Goal: Transaction & Acquisition: Purchase product/service

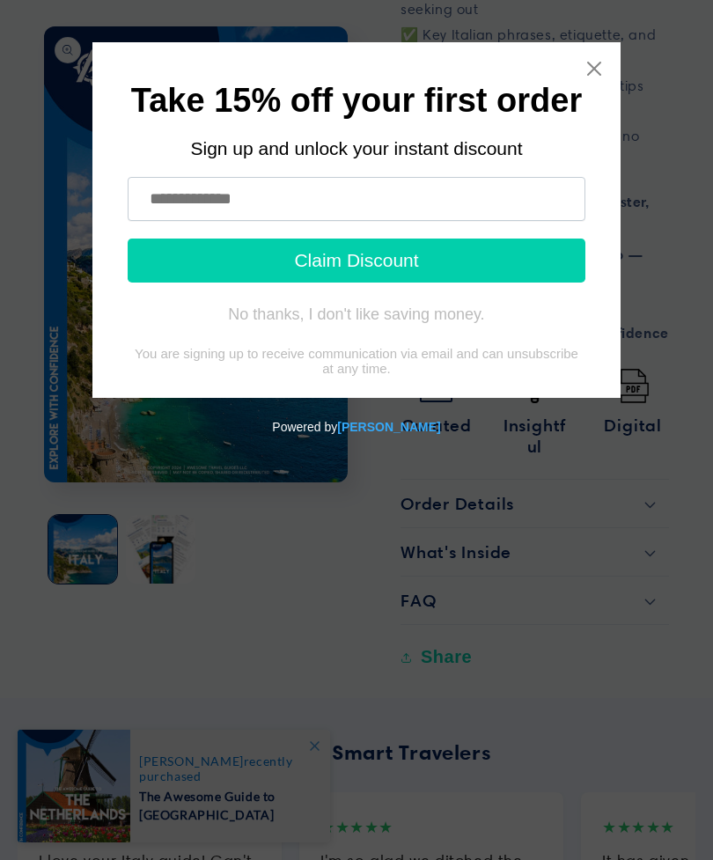
scroll to position [1266, 0]
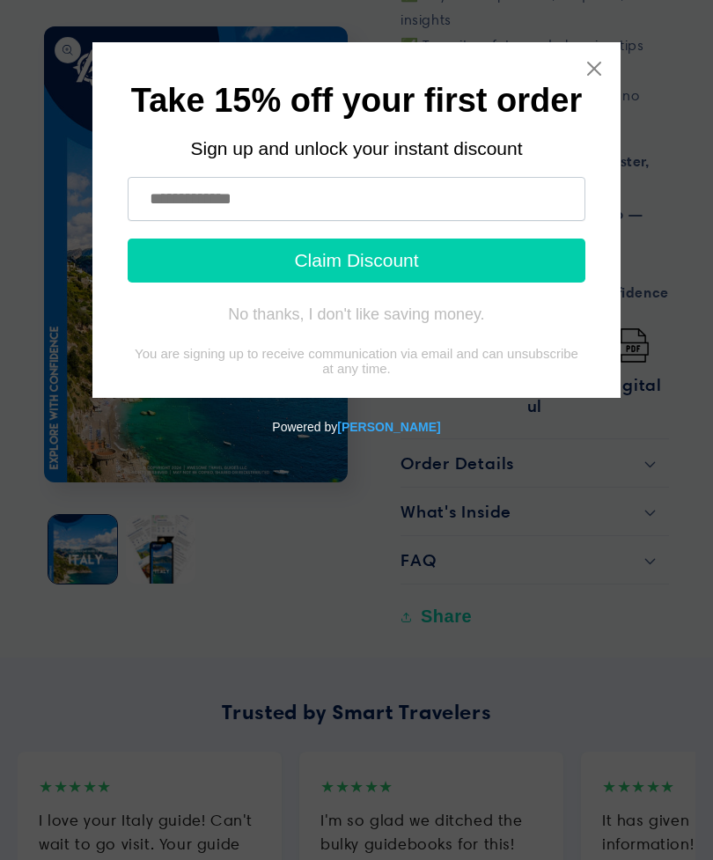
click at [321, 203] on input "text" at bounding box center [357, 199] width 458 height 44
type input "**********"
click at [484, 259] on button "Claim Discount" at bounding box center [357, 261] width 458 height 44
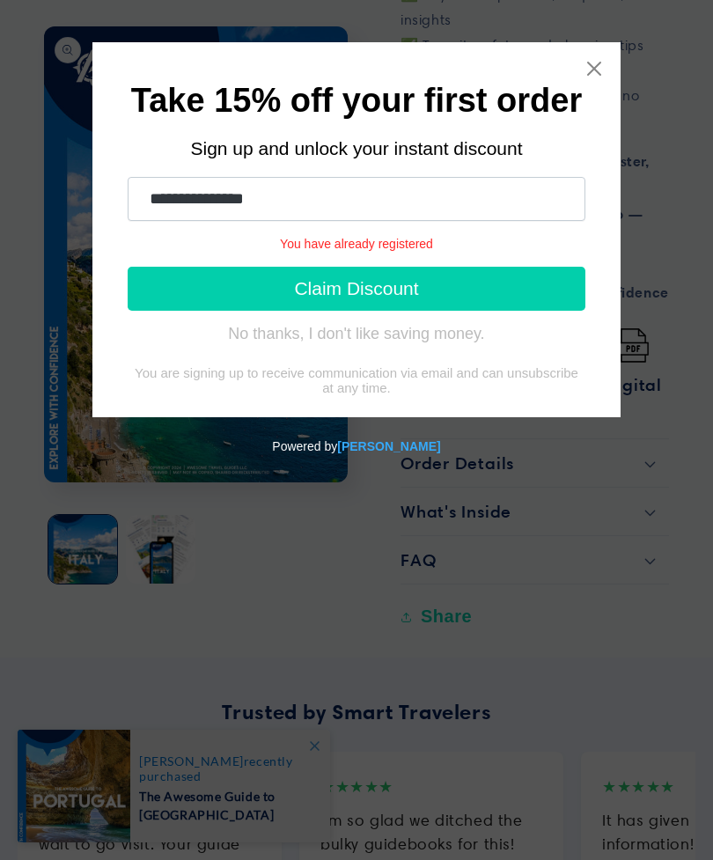
click at [601, 63] on icon "Close widget" at bounding box center [594, 69] width 14 height 14
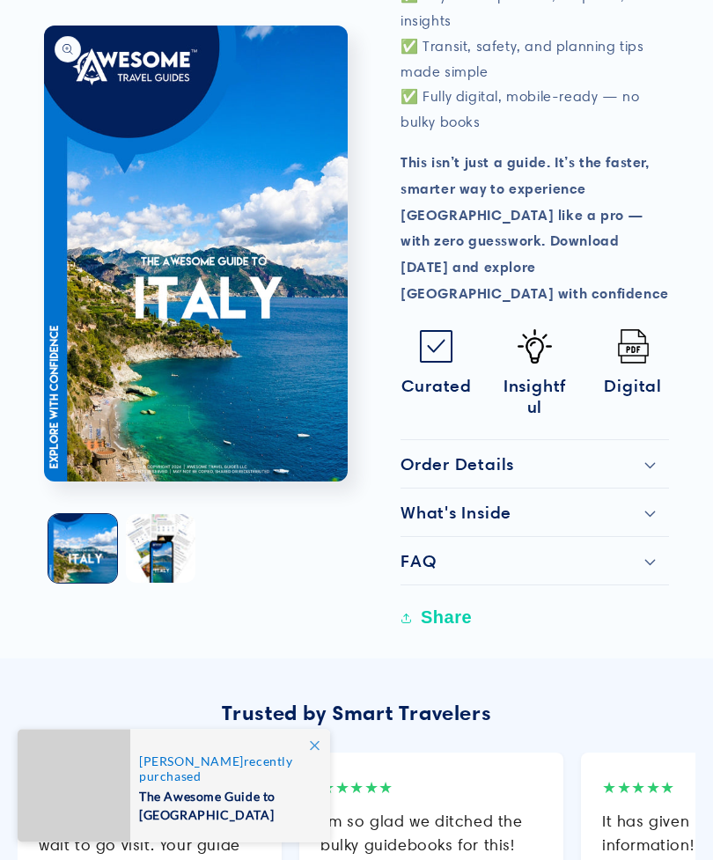
scroll to position [1265, 0]
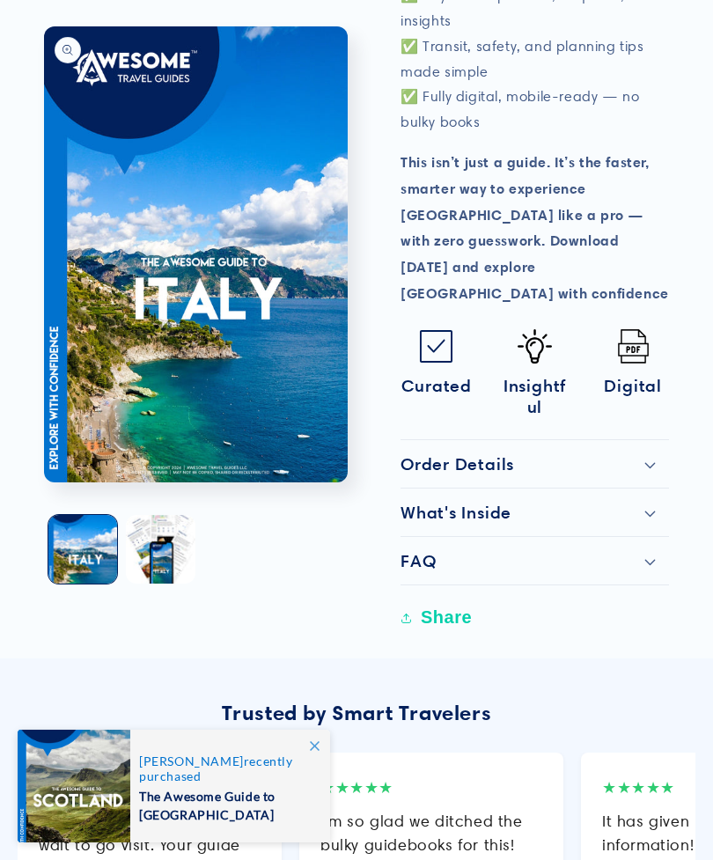
click at [649, 440] on summary "Order Details" at bounding box center [535, 464] width 269 height 48
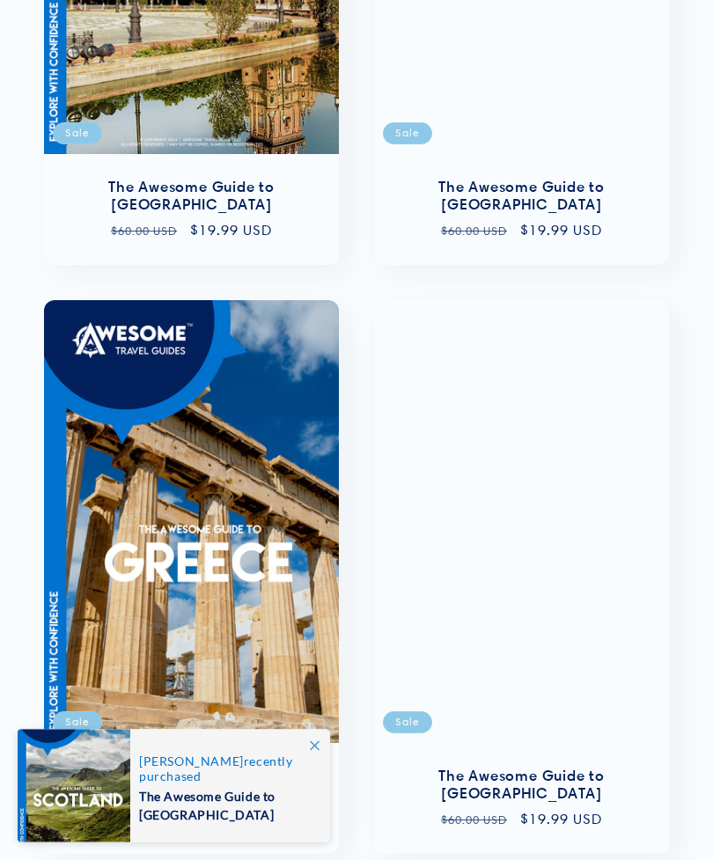
scroll to position [2967, 0]
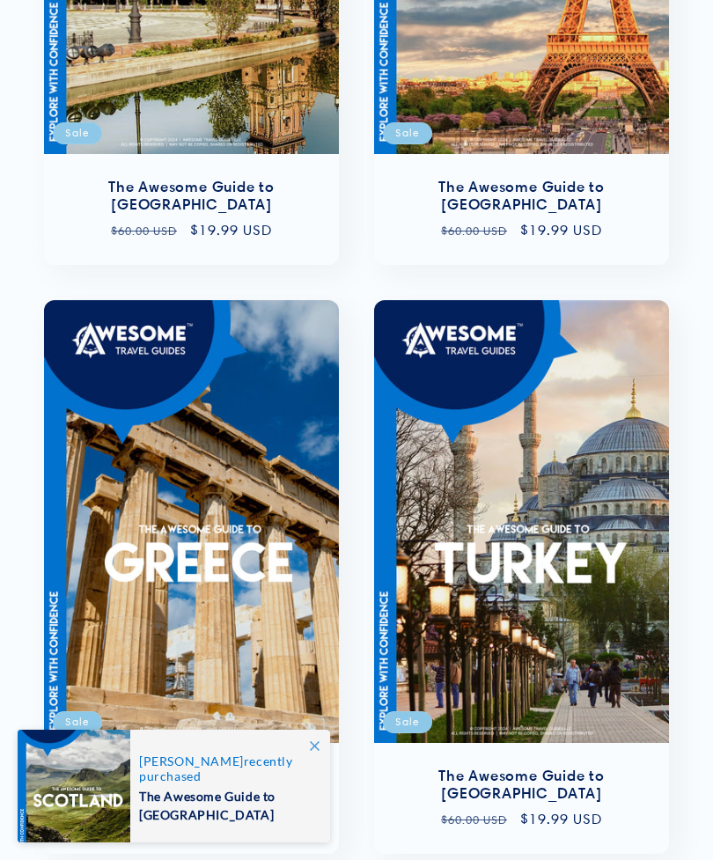
click at [323, 762] on span at bounding box center [315, 746] width 32 height 32
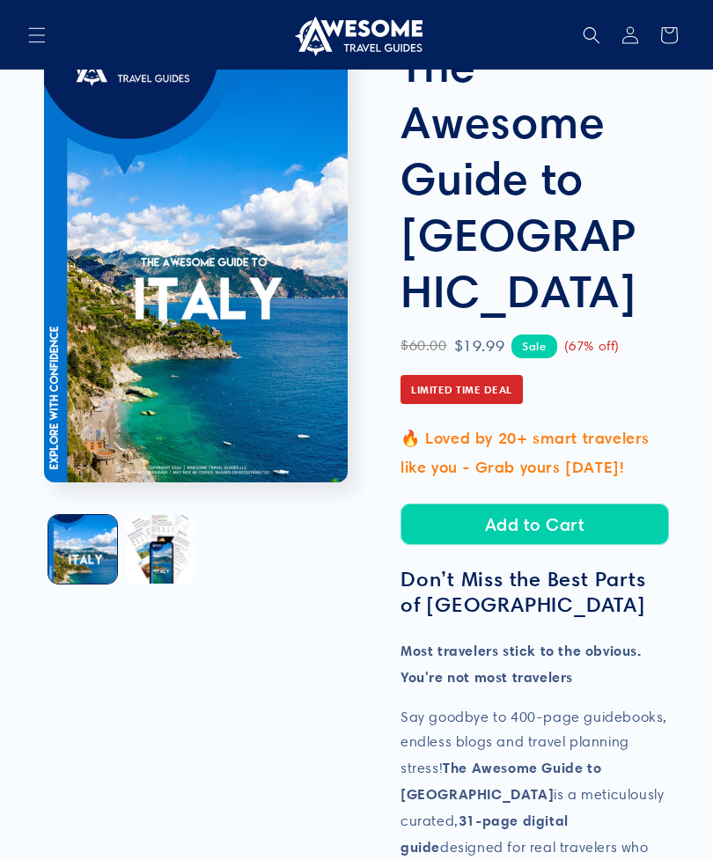
scroll to position [91, 0]
click at [490, 374] on span "Limited Time Deal" at bounding box center [462, 389] width 122 height 30
click at [569, 335] on span "(67% off)" at bounding box center [591, 347] width 55 height 24
click at [503, 374] on span "Limited Time Deal" at bounding box center [462, 389] width 122 height 30
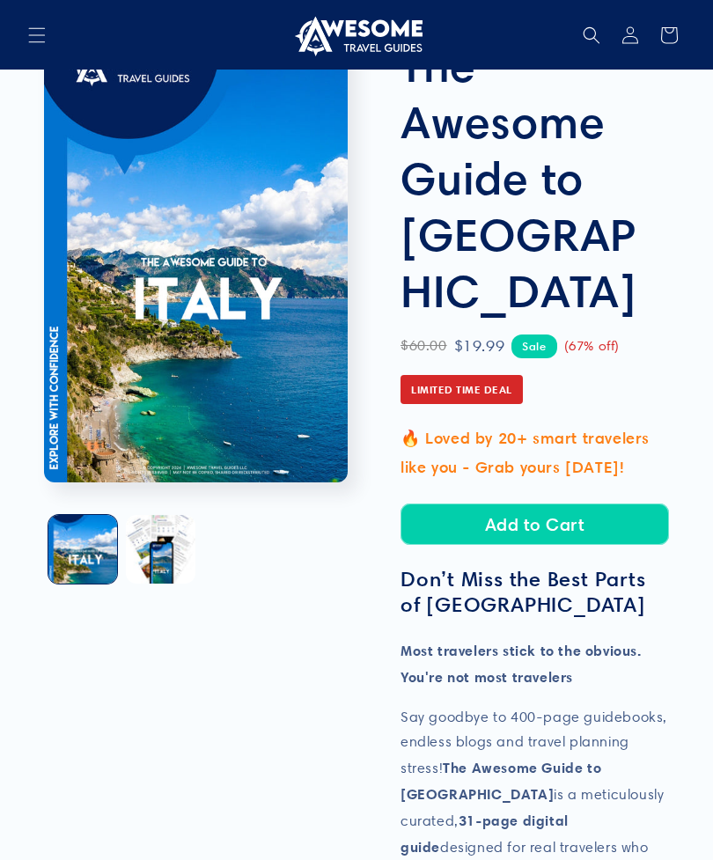
click at [479, 374] on span "Limited Time Deal" at bounding box center [462, 389] width 122 height 30
click at [468, 374] on span "Limited Time Deal" at bounding box center [462, 389] width 122 height 30
click at [497, 332] on div "$60.00 $19.99 Sale (67% off) Limited Time Deal" at bounding box center [535, 371] width 269 height 79
click at [598, 504] on button "Add to Cart" at bounding box center [535, 524] width 269 height 41
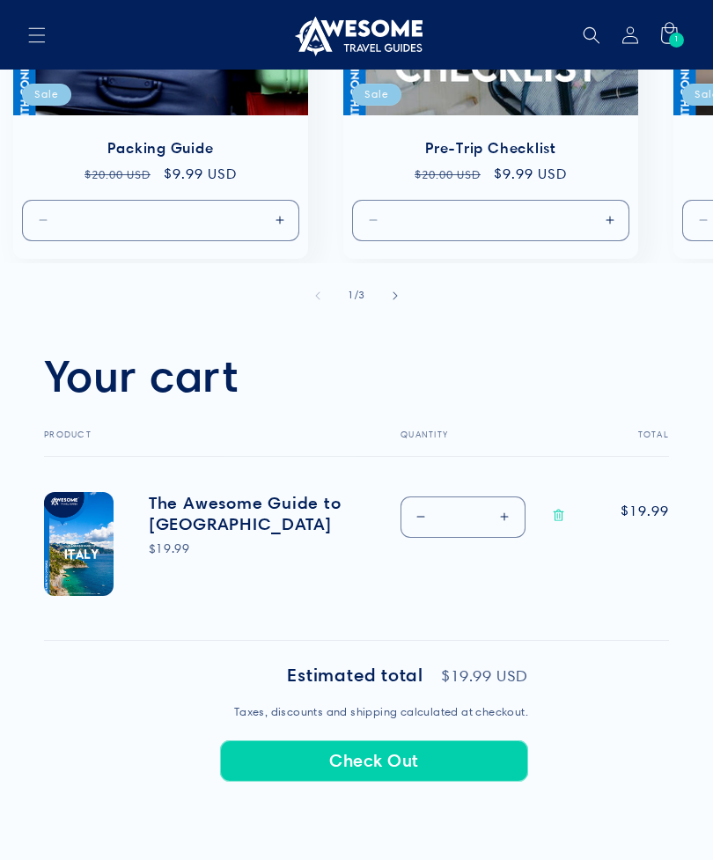
scroll to position [329, 0]
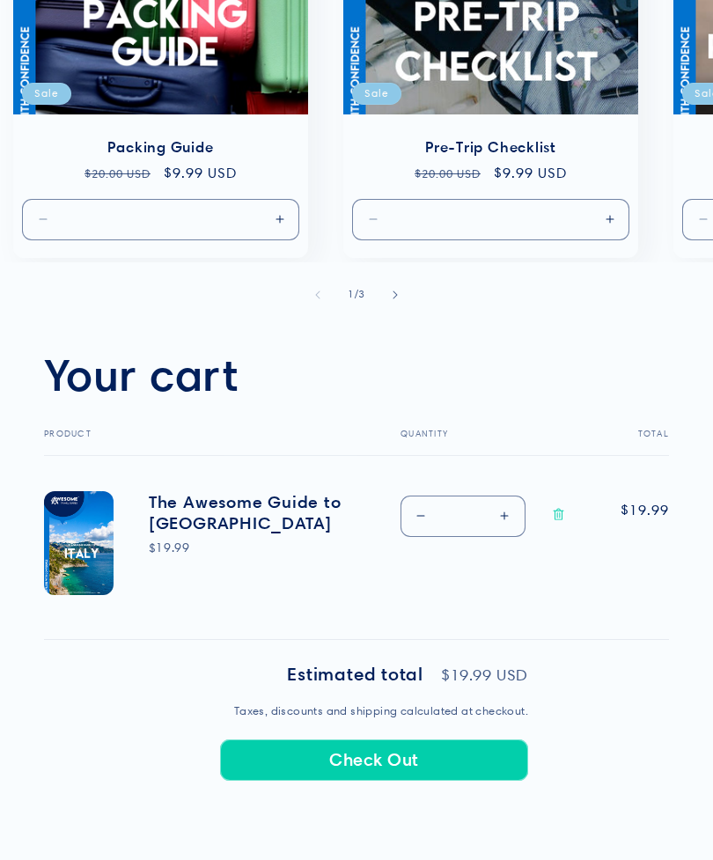
click at [446, 756] on button "Check Out" at bounding box center [374, 760] width 308 height 41
